Goal: Task Accomplishment & Management: Use online tool/utility

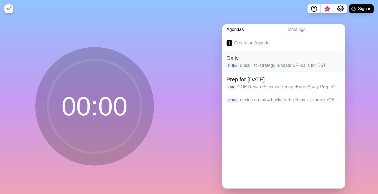
click at [305, 64] on p "quick list • strategy • update SF • calls for EST" at bounding box center [290, 65] width 101 height 7
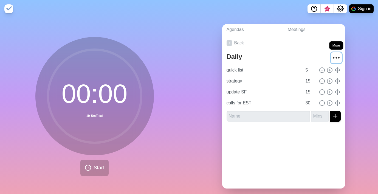
click at [332, 56] on icon "More" at bounding box center [336, 58] width 9 height 9
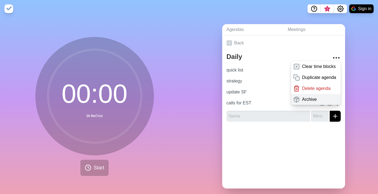
click at [310, 100] on div "Archive" at bounding box center [316, 99] width 50 height 11
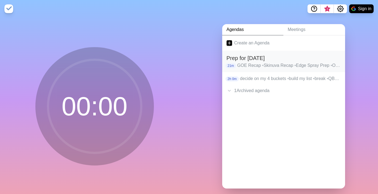
click at [282, 64] on p "GOE Recap • Skinuva Recap • Edge Spray Prep • Orabella Prep • Esco Recap • RTP …" at bounding box center [288, 65] width 103 height 7
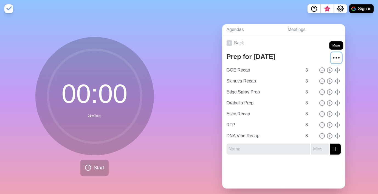
click at [332, 58] on icon "More" at bounding box center [336, 58] width 9 height 9
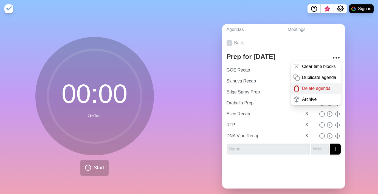
click at [312, 86] on p "Delete agenda" at bounding box center [316, 88] width 29 height 7
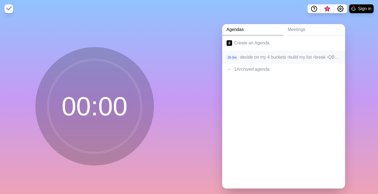
click at [289, 57] on span "•" at bounding box center [288, 57] width 2 height 5
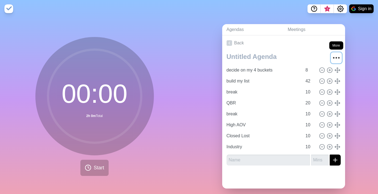
click at [332, 57] on icon "More" at bounding box center [336, 58] width 9 height 9
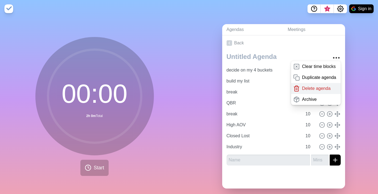
click at [306, 88] on p "Delete agenda" at bounding box center [316, 88] width 29 height 7
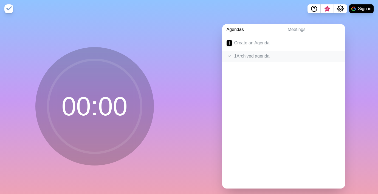
click at [237, 59] on div "1 Archived agenda" at bounding box center [283, 56] width 123 height 11
click at [313, 75] on p "quick list • strategy • update SF • calls for EST" at bounding box center [290, 76] width 101 height 7
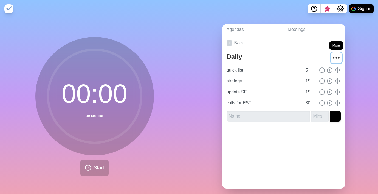
click at [332, 59] on icon "More" at bounding box center [336, 58] width 9 height 9
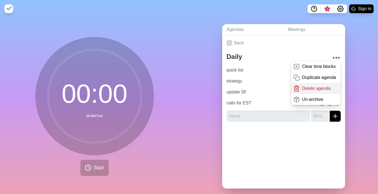
click at [308, 90] on p "Delete agenda" at bounding box center [316, 88] width 29 height 7
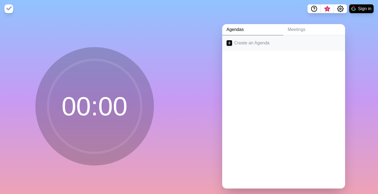
click at [241, 44] on link "Create an Agenda" at bounding box center [283, 42] width 123 height 15
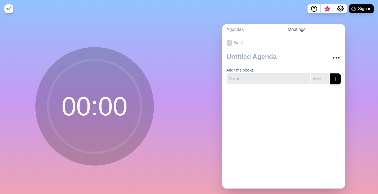
click at [296, 29] on link "Meetings" at bounding box center [314, 29] width 62 height 11
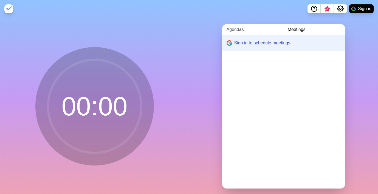
click at [244, 30] on link "Agendas" at bounding box center [252, 29] width 61 height 11
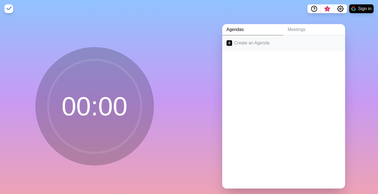
click at [244, 47] on link "Create an Agenda" at bounding box center [283, 42] width 123 height 15
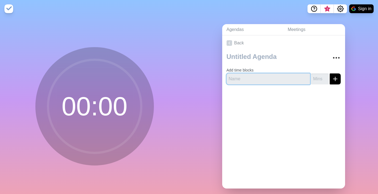
click at [248, 83] on input "text" at bounding box center [268, 79] width 83 height 11
type input "Update Deals"
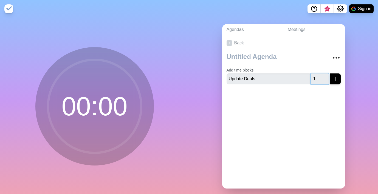
type input "15"
click button "submit" at bounding box center [335, 79] width 11 height 11
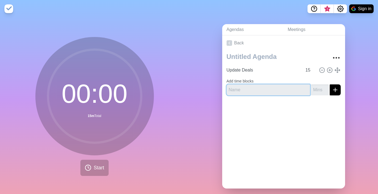
click at [242, 88] on input "text" at bounding box center [268, 90] width 83 height 11
type input "Deal Reach Out"
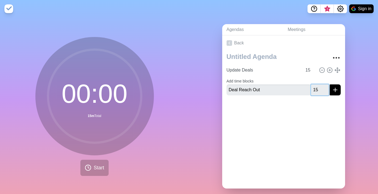
type input "15"
click at [330, 85] on button "submit" at bounding box center [335, 90] width 11 height 11
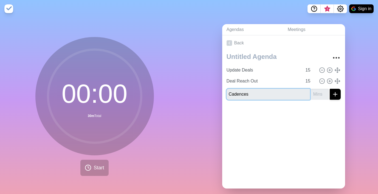
type input "Cadences"
type input "30"
click at [330, 89] on button "submit" at bounding box center [335, 94] width 11 height 11
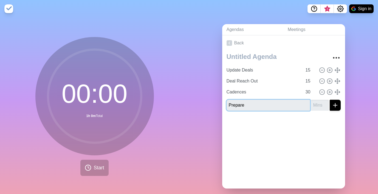
type input "Prepare"
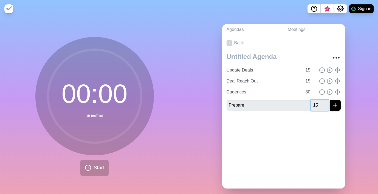
type input "15"
click at [330, 100] on button "submit" at bounding box center [335, 105] width 11 height 11
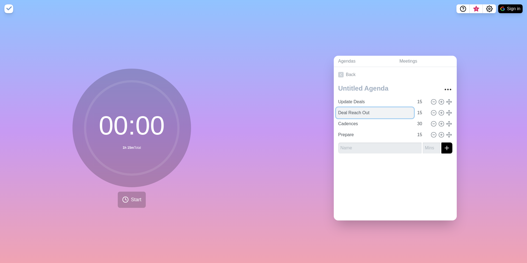
click at [354, 112] on input "Deal Reach Out" at bounding box center [375, 112] width 78 height 11
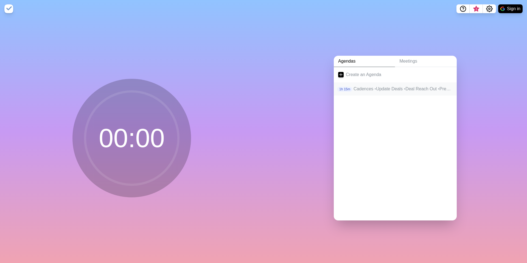
click at [383, 86] on p "Cadences • Update Deals • Deal Reach Out • Prepare" at bounding box center [402, 89] width 99 height 7
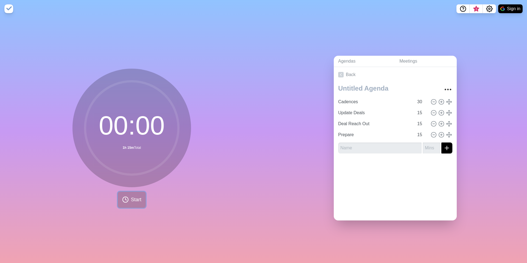
click at [125, 199] on circle at bounding box center [125, 199] width 5 height 5
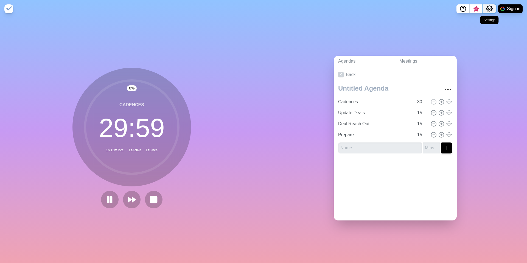
click at [488, 11] on icon "Settings" at bounding box center [489, 9] width 6 height 6
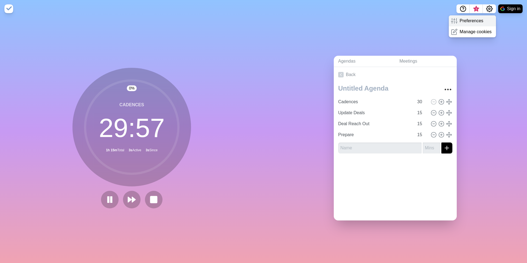
click at [451, 24] on icon at bounding box center [454, 21] width 7 height 7
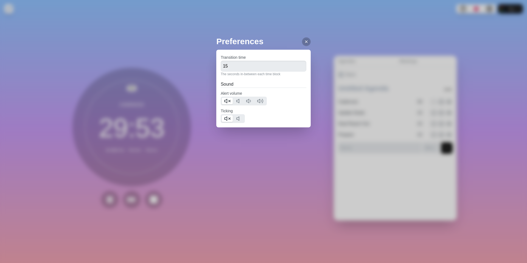
click at [122, 101] on div "Preferences Transition time 15 The seconds in-between each time block Sound Ale…" at bounding box center [263, 131] width 527 height 263
